Goal: Navigation & Orientation: Find specific page/section

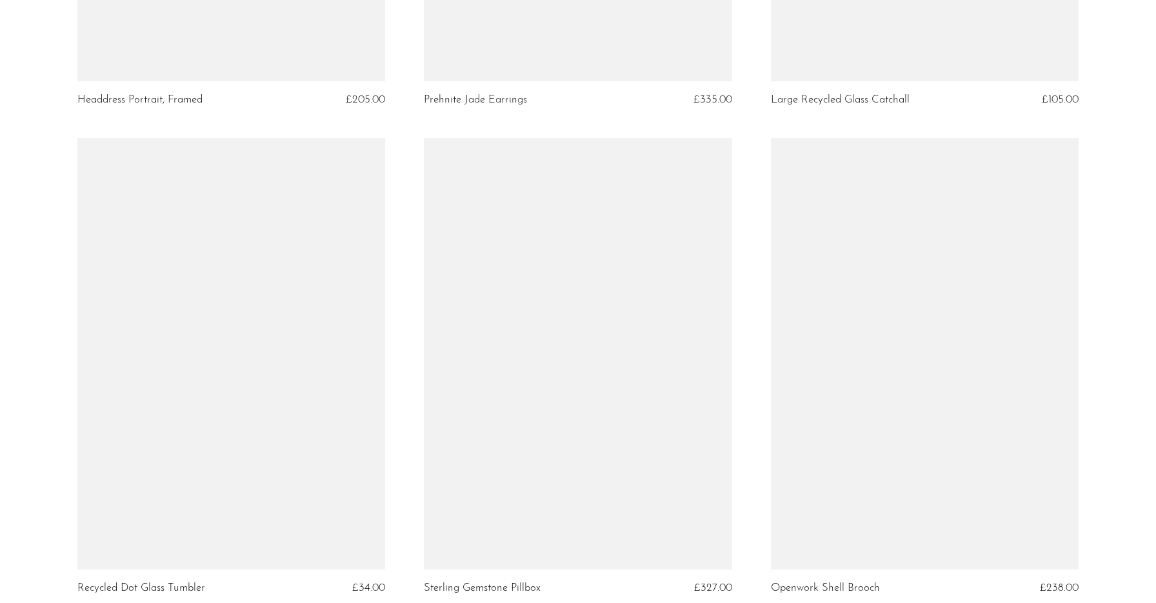
scroll to position [5676, 0]
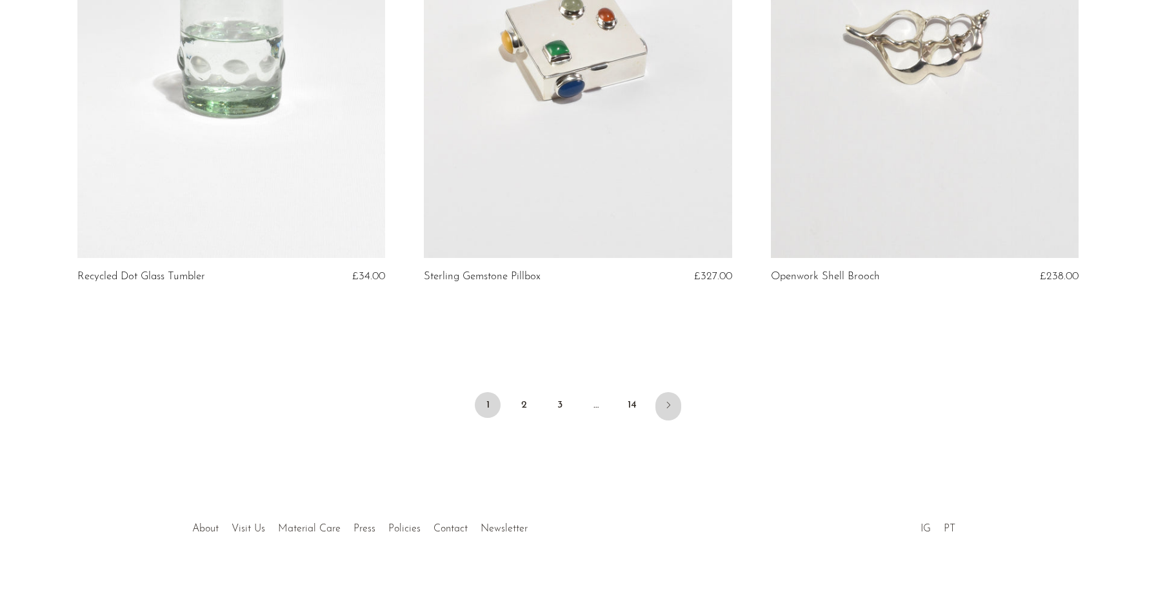
click at [668, 400] on icon "Next" at bounding box center [668, 405] width 10 height 10
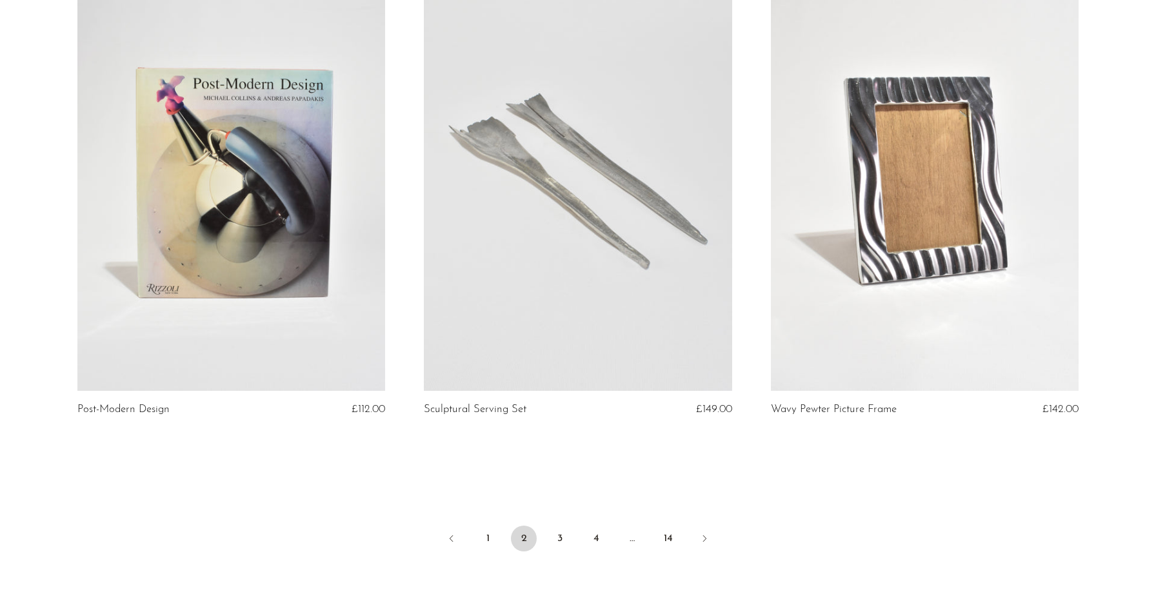
scroll to position [5676, 0]
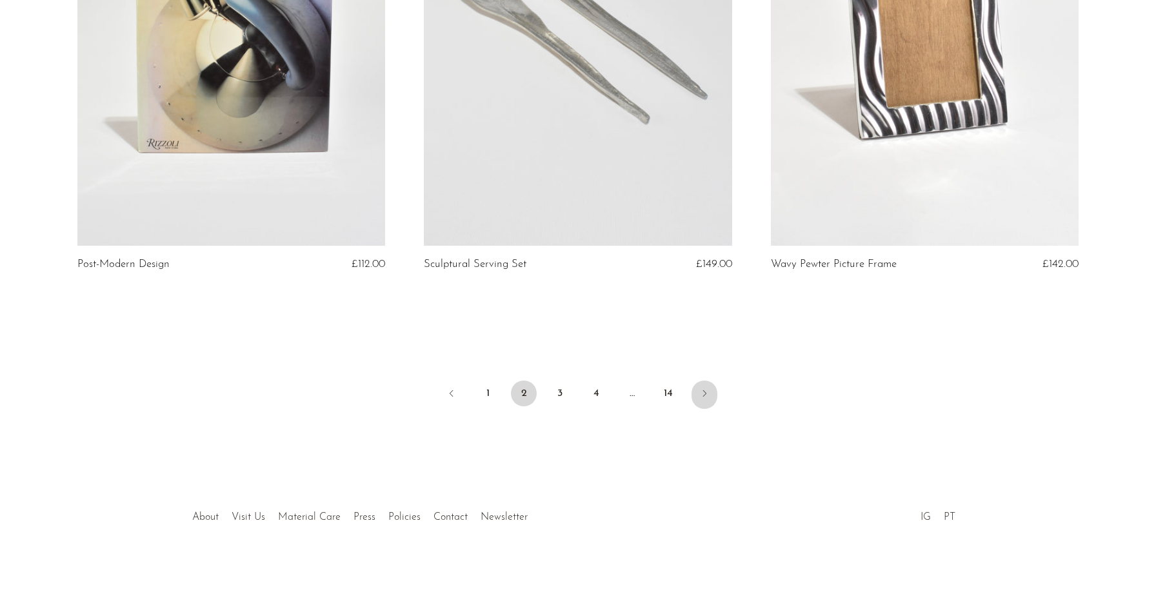
click at [703, 393] on icon "Next" at bounding box center [704, 393] width 10 height 10
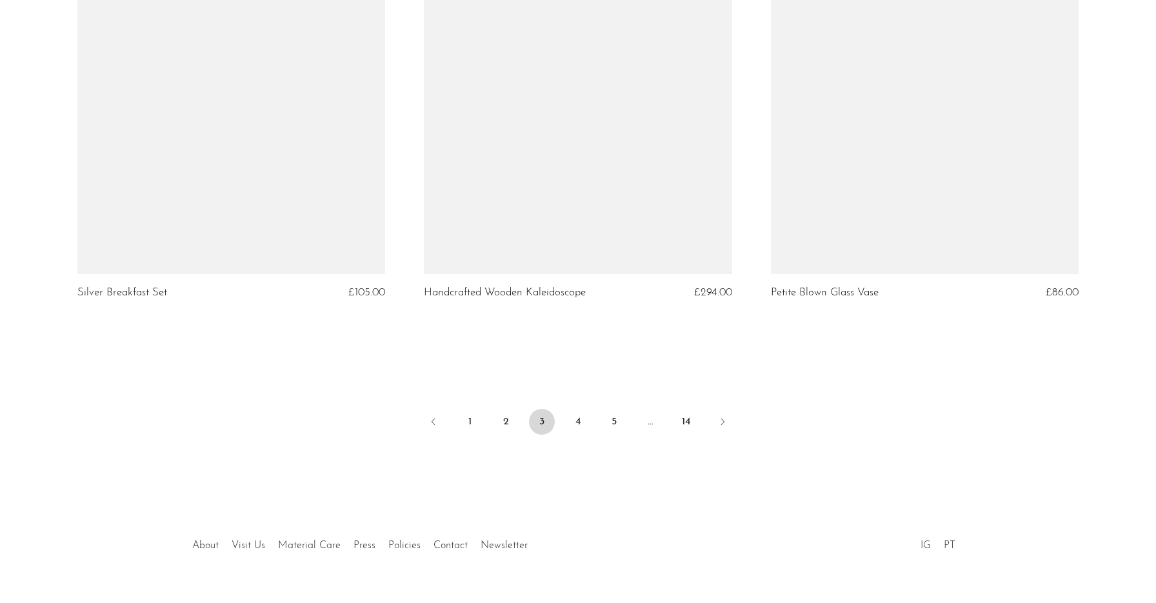
scroll to position [5676, 0]
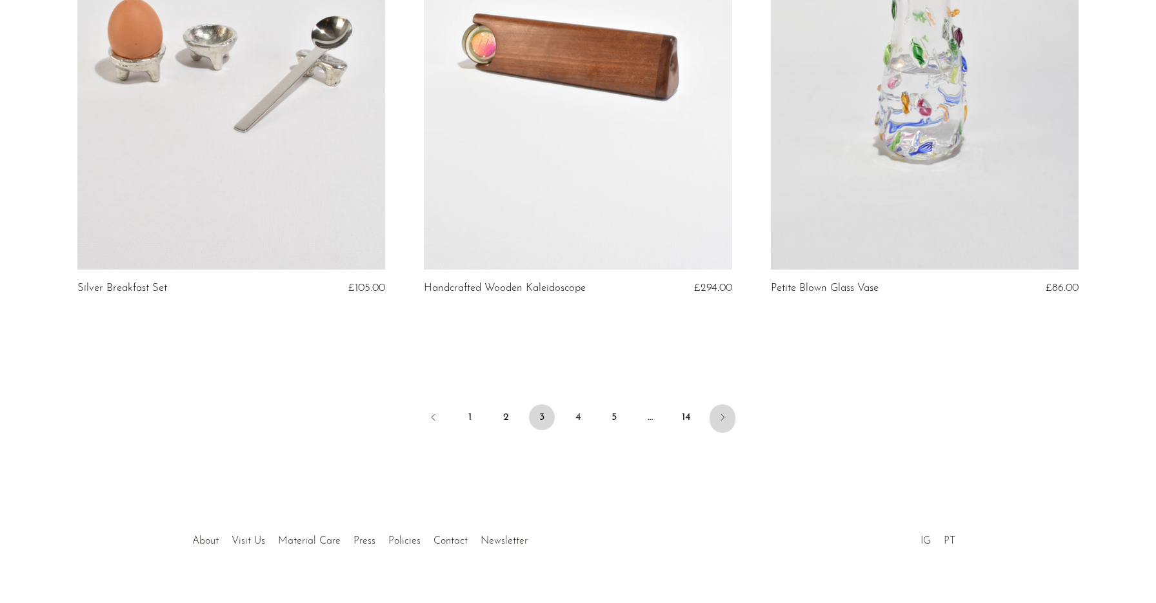
click at [726, 412] on icon "Next" at bounding box center [722, 417] width 10 height 10
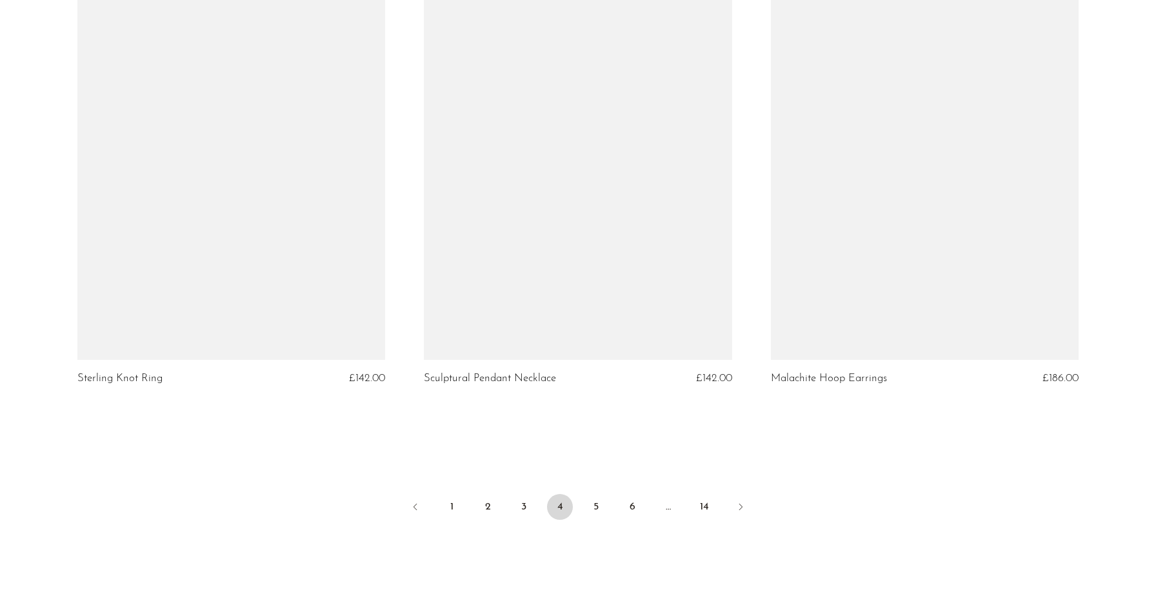
scroll to position [5576, 0]
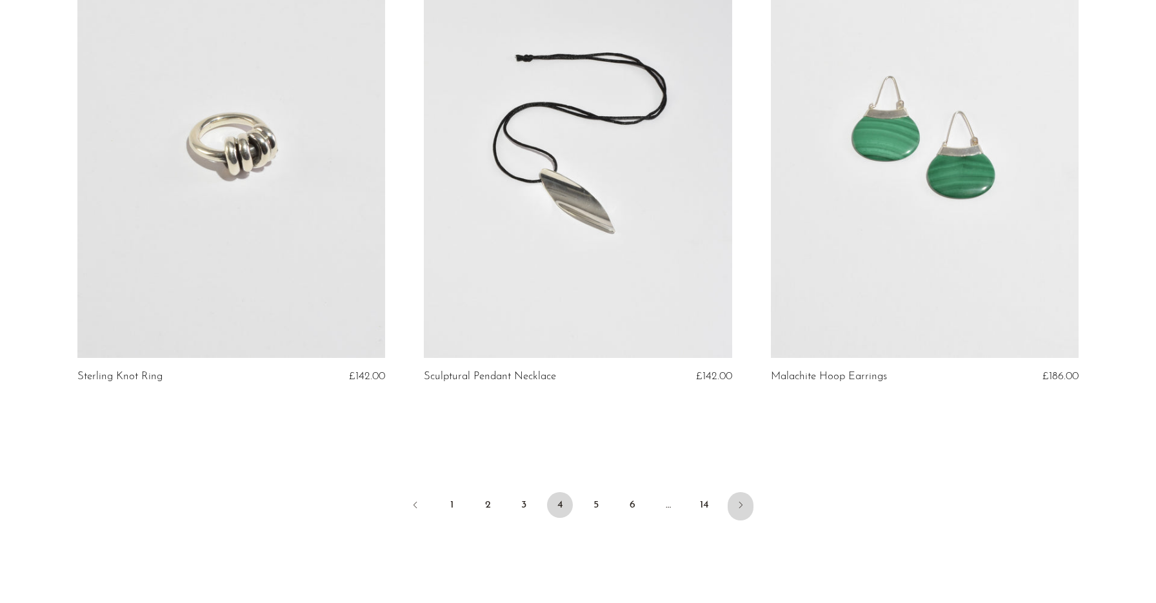
click at [733, 500] on link "Next" at bounding box center [741, 506] width 26 height 28
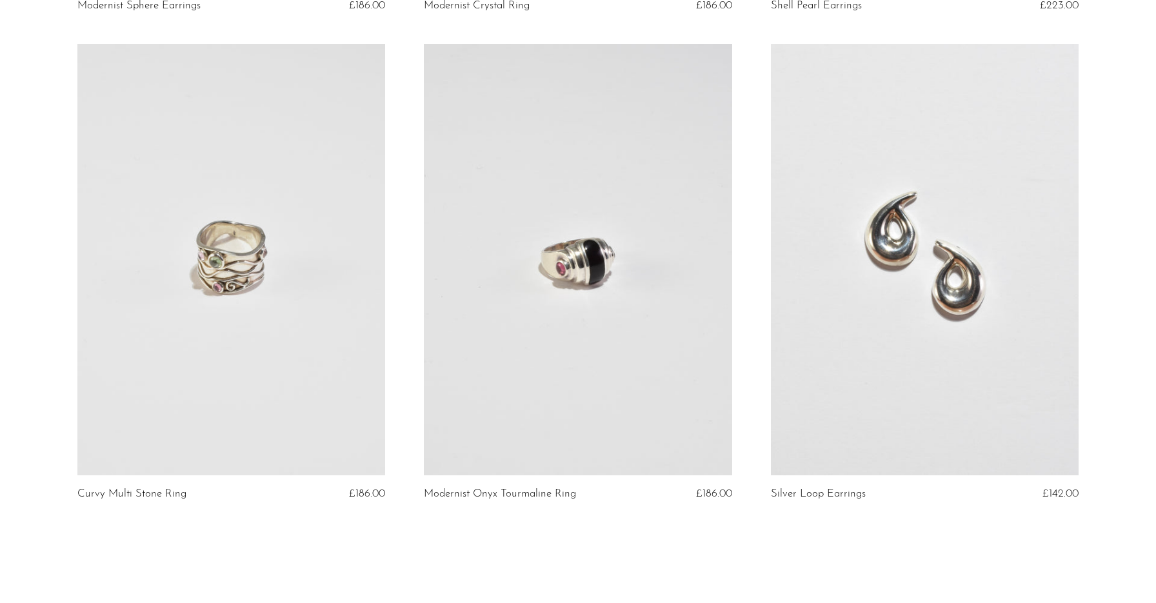
scroll to position [5688, 0]
